Goal: Complete application form

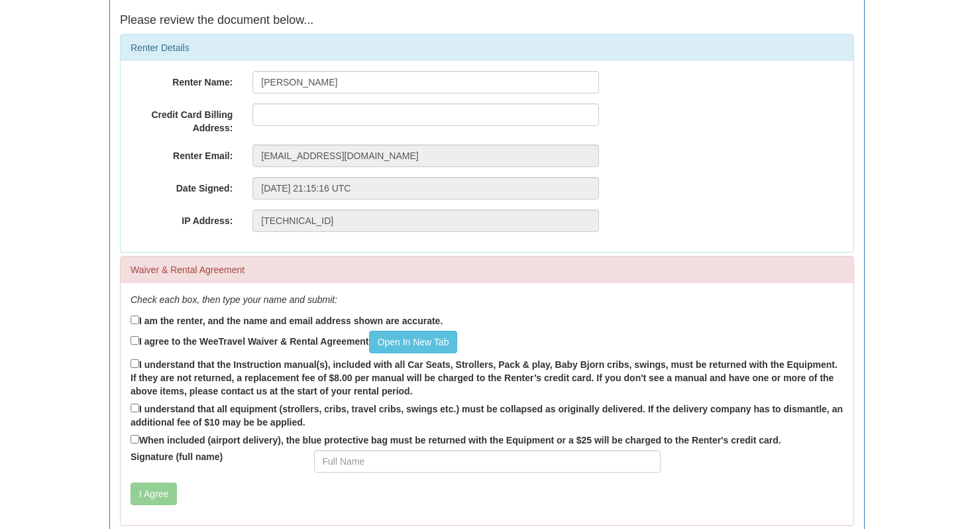
scroll to position [135, 0]
click at [133, 320] on input "I am the renter, and the name and email address shown are accurate." at bounding box center [135, 321] width 9 height 9
checkbox input "true"
click at [412, 346] on link "Open In New Tab" at bounding box center [413, 343] width 89 height 23
click at [135, 340] on input "I agree to the WeeTravel Waiver & Rental Agreement Open In [GEOGRAPHIC_DATA]" at bounding box center [135, 341] width 9 height 9
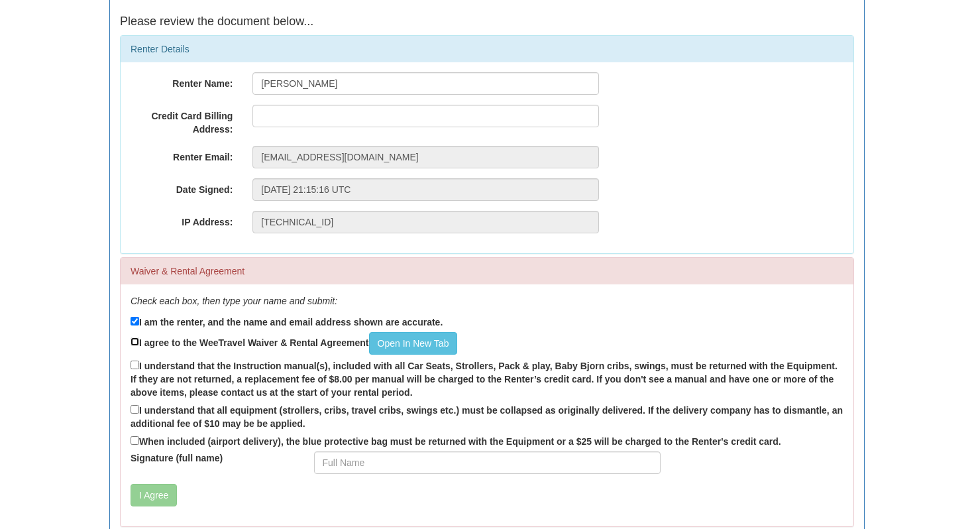
checkbox input "true"
click at [131, 406] on input "I understand that all equipment (strollers, cribs, travel cribs, swings etc.) m…" at bounding box center [135, 409] width 9 height 9
checkbox input "true"
click at [133, 363] on input "I understand that the Instruction manual(s), included with all Car Seats, Strol…" at bounding box center [135, 365] width 9 height 9
checkbox input "true"
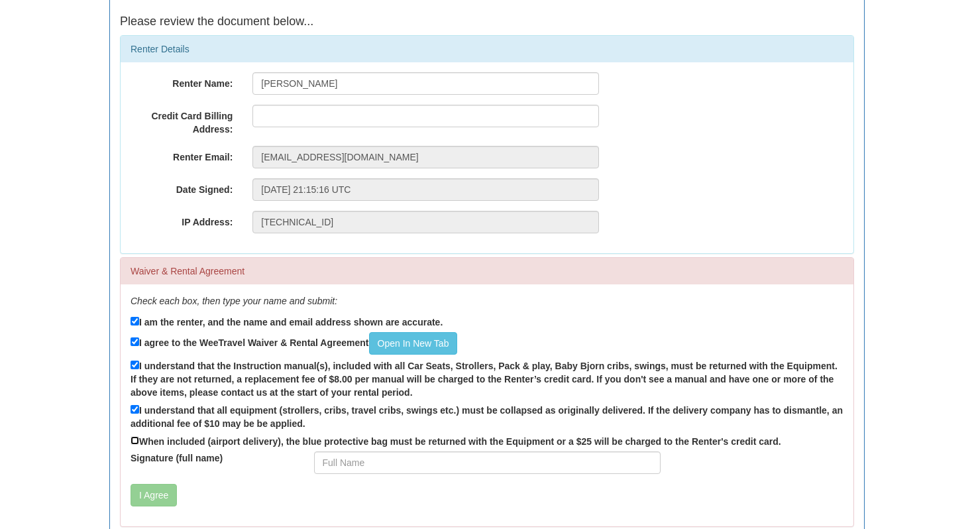
click at [138, 443] on input "When included (airport delivery), the blue protective bag must be returned with…" at bounding box center [135, 440] width 9 height 9
checkbox input "true"
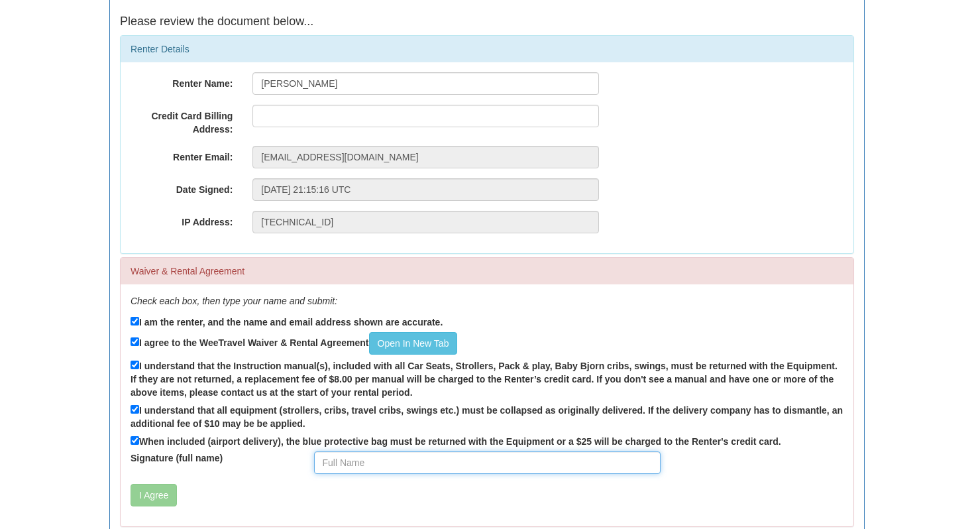
click at [386, 463] on input "Signature (full name)" at bounding box center [487, 462] width 347 height 23
type input "[PERSON_NAME]"
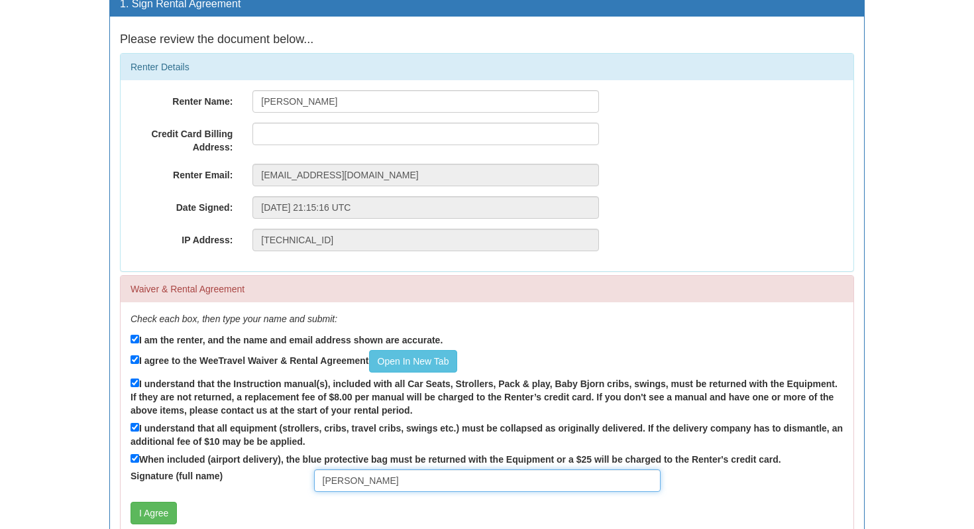
scroll to position [116, 0]
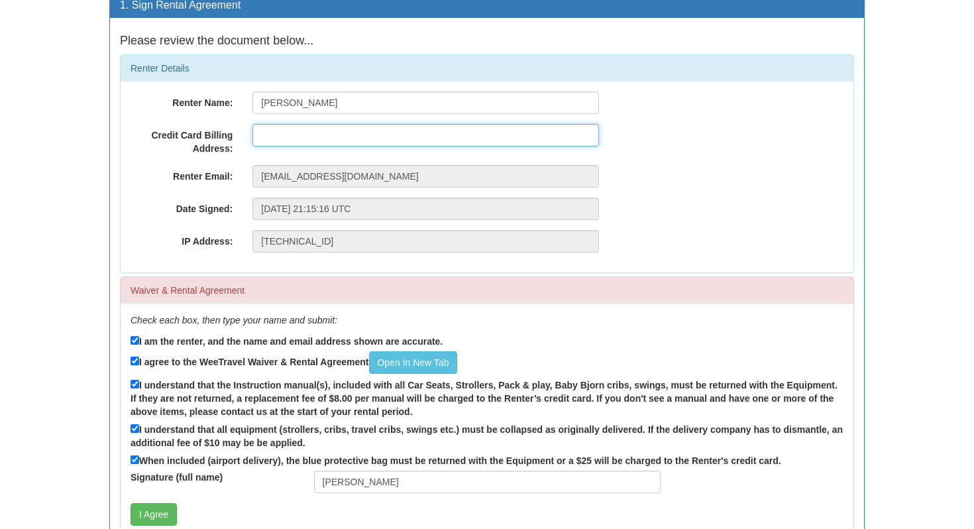
click at [312, 135] on input "text" at bounding box center [426, 135] width 347 height 23
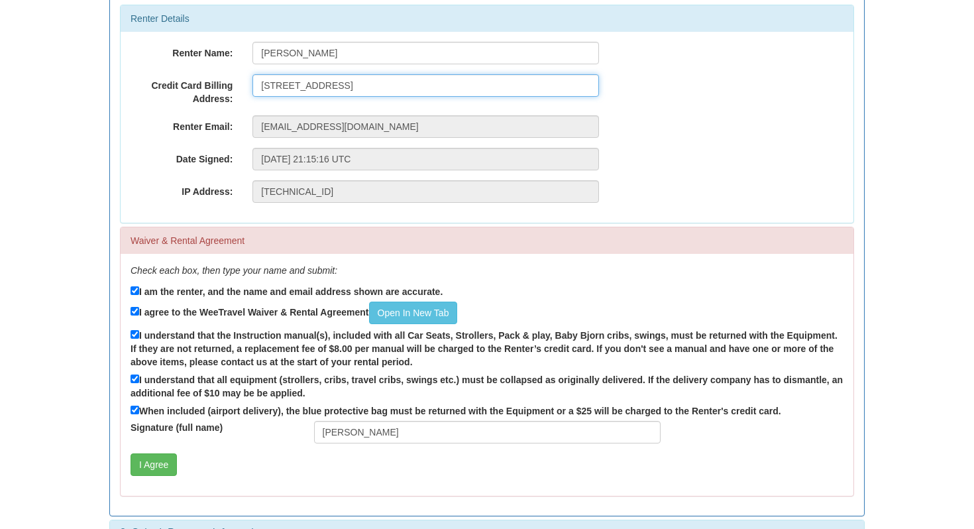
scroll to position [196, 0]
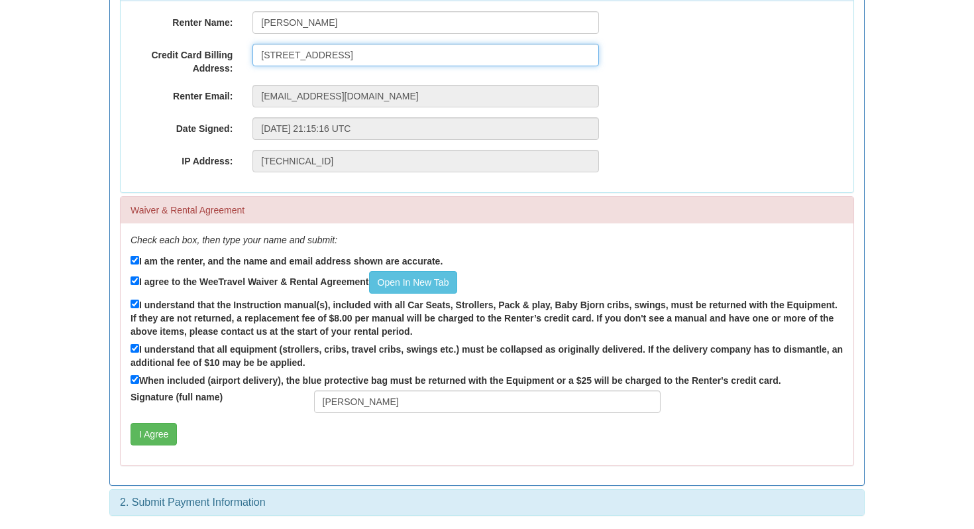
type input "[STREET_ADDRESS]"
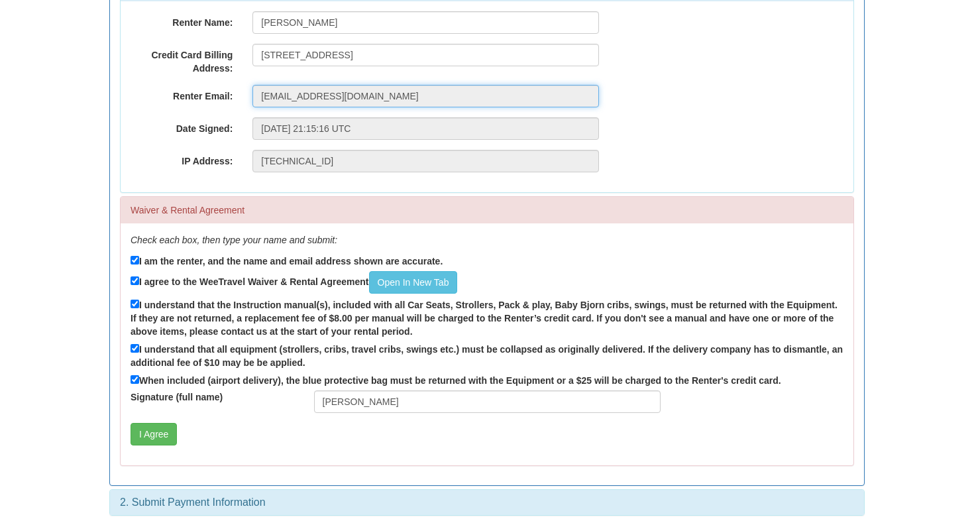
click at [374, 97] on input "[EMAIL_ADDRESS][DOMAIN_NAME]" at bounding box center [426, 96] width 347 height 23
click at [359, 99] on input "[EMAIL_ADDRESS][DOMAIN_NAME]" at bounding box center [426, 96] width 347 height 23
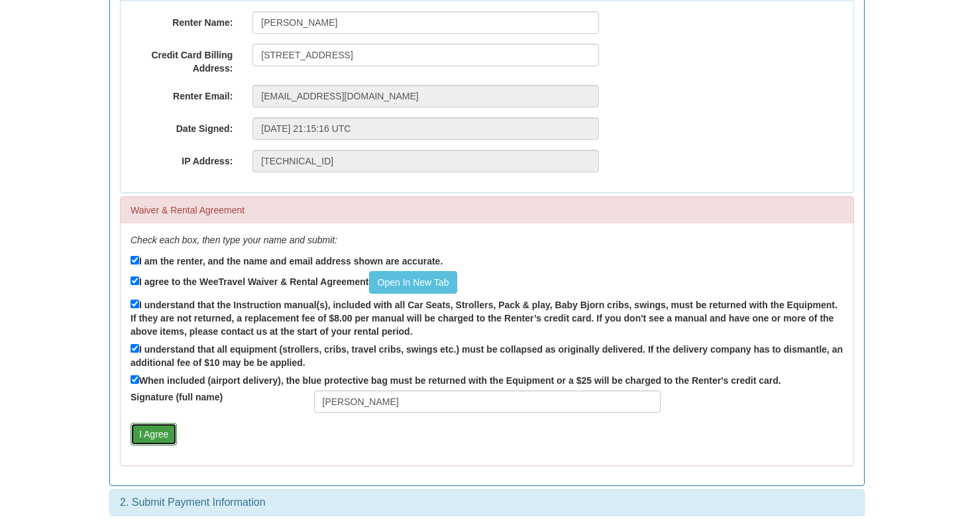
click at [154, 428] on button "I Agree" at bounding box center [154, 434] width 46 height 23
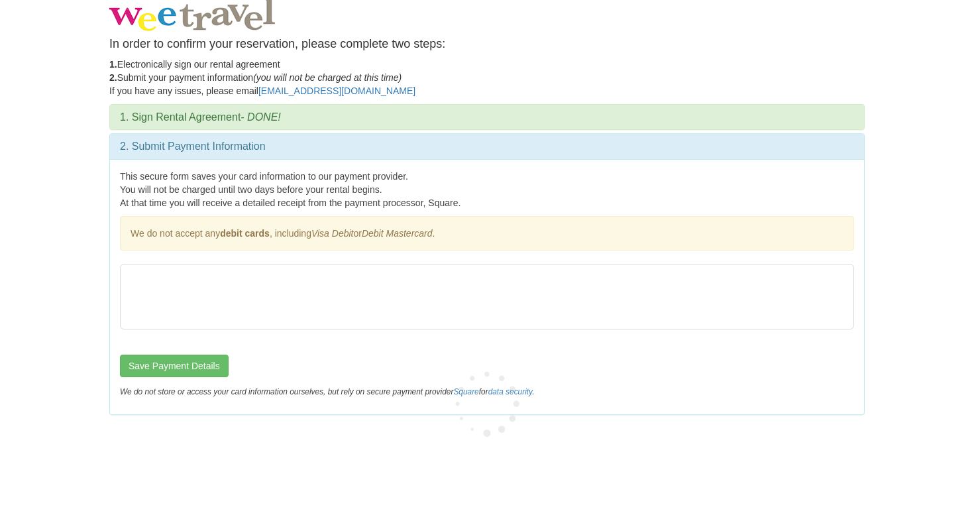
scroll to position [0, 0]
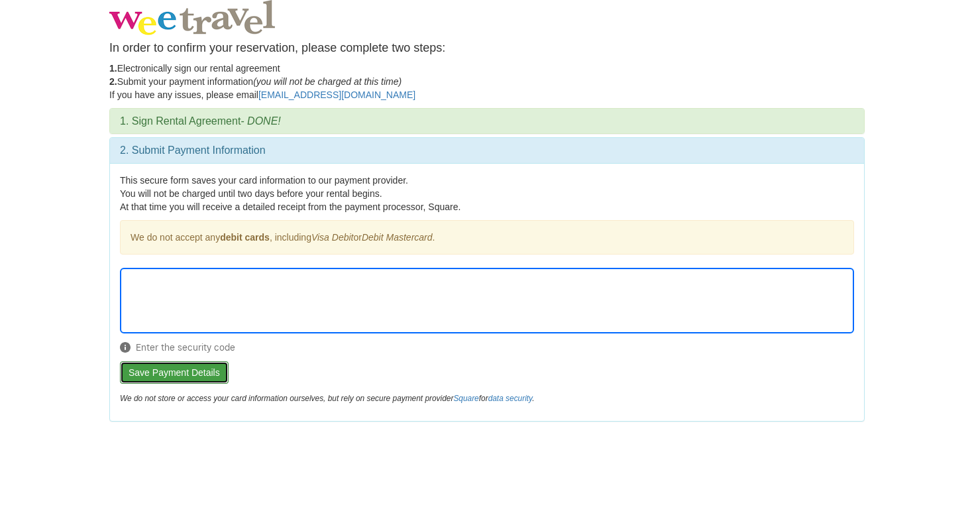
click at [192, 369] on button "Save Payment Details" at bounding box center [174, 372] width 109 height 23
